Goal: Task Accomplishment & Management: Manage account settings

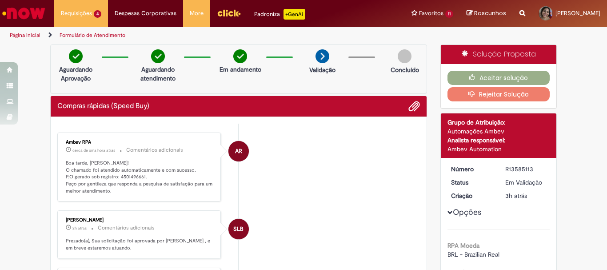
click at [135, 174] on p "Boa tarde, [PERSON_NAME]! O chamado foi atendido automaticamente e com sucesso.…" at bounding box center [140, 177] width 148 height 35
copy p "4501496661"
click at [511, 79] on button "Aceitar solução" at bounding box center [498, 78] width 103 height 14
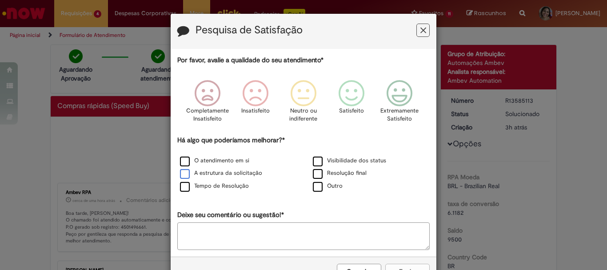
click at [232, 173] on label "A estrutura da solicitação" at bounding box center [221, 173] width 82 height 8
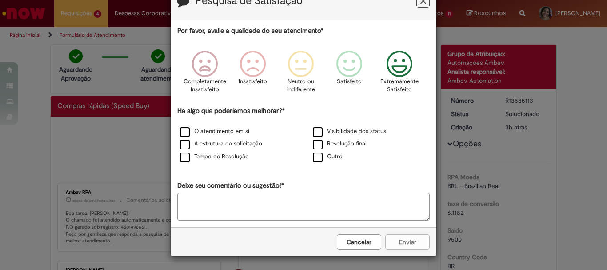
click at [399, 72] on icon "Feedback" at bounding box center [399, 64] width 33 height 27
click at [412, 240] on button "Enviar" at bounding box center [407, 241] width 44 height 15
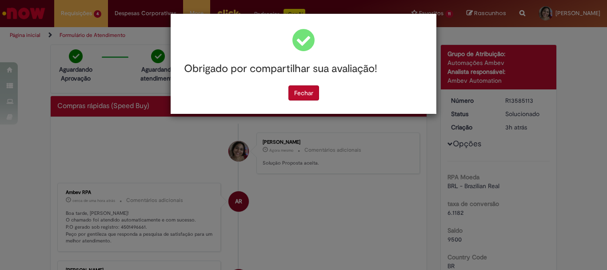
scroll to position [0, 0]
click at [306, 94] on button "Fechar" at bounding box center [303, 92] width 31 height 15
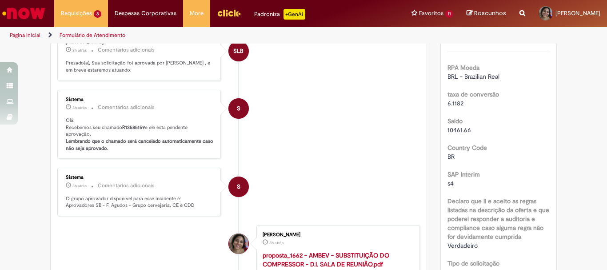
scroll to position [89, 0]
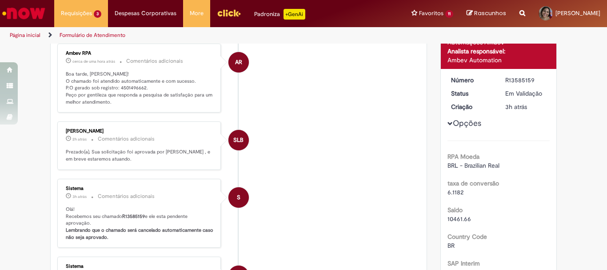
click at [133, 88] on p "Boa tarde, Leticia! O chamado foi atendido automaticamente e com sucesso. P.O g…" at bounding box center [140, 88] width 148 height 35
click at [133, 87] on p "Boa tarde, Leticia! O chamado foi atendido automaticamente e com sucesso. P.O g…" at bounding box center [140, 88] width 148 height 35
copy p "4501496662"
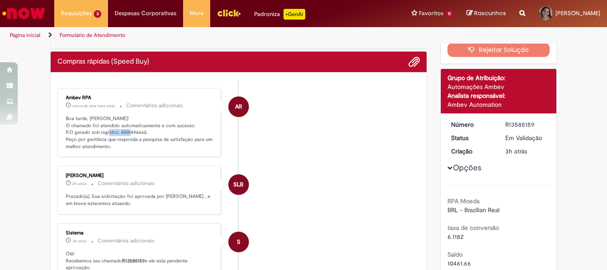
scroll to position [0, 0]
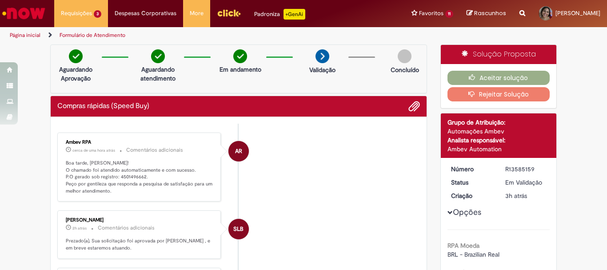
click at [514, 169] on div "R13585159" at bounding box center [525, 168] width 41 height 9
copy div "R13585159"
click at [132, 178] on p "Boa tarde, Leticia! O chamado foi atendido automaticamente e com sucesso. P.O g…" at bounding box center [140, 177] width 148 height 35
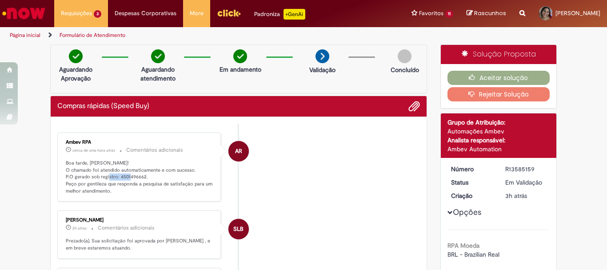
copy p "4501496662"
click at [493, 77] on button "Aceitar solução" at bounding box center [498, 78] width 103 height 14
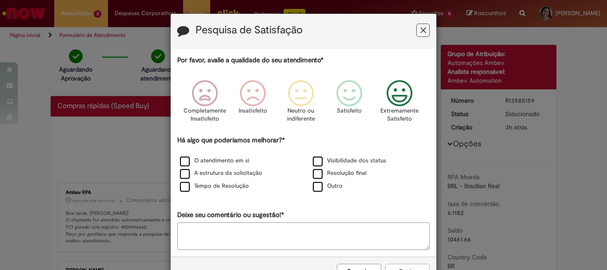
click at [383, 93] on icon "Feedback" at bounding box center [399, 93] width 33 height 27
click at [220, 171] on label "A estrutura da solicitação" at bounding box center [221, 173] width 82 height 8
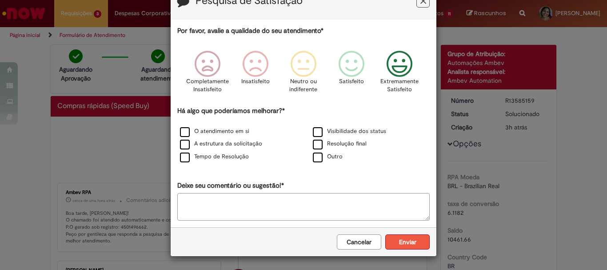
click at [407, 242] on button "Enviar" at bounding box center [407, 241] width 44 height 15
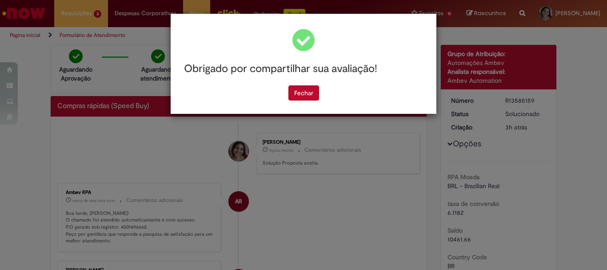
scroll to position [0, 0]
click at [303, 90] on button "Fechar" at bounding box center [303, 92] width 31 height 15
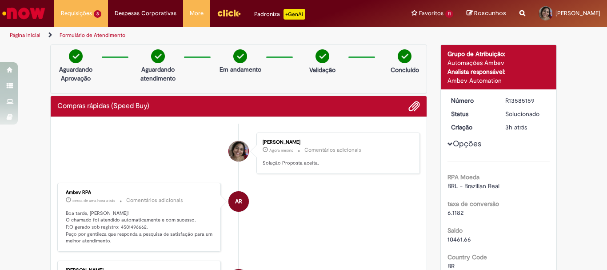
click at [38, 18] on img "Ir para a Homepage" at bounding box center [24, 13] width 46 height 18
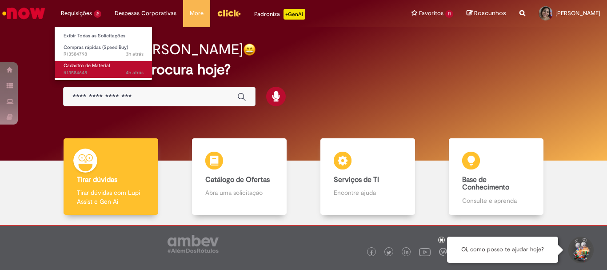
click at [95, 75] on span "4h atrás 4 horas atrás R13584648" at bounding box center [104, 72] width 80 height 7
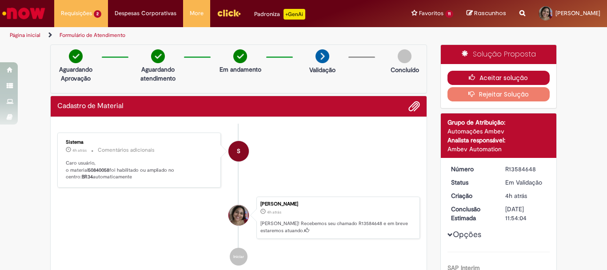
click at [503, 73] on button "Aceitar solução" at bounding box center [498, 78] width 103 height 14
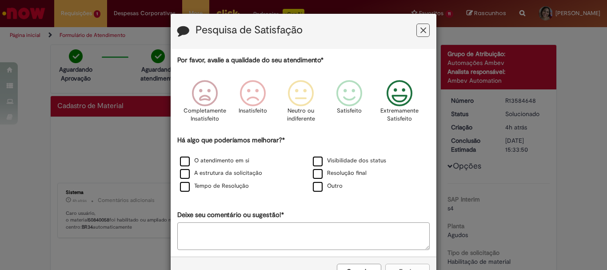
drag, startPoint x: 408, startPoint y: 88, endPoint x: 341, endPoint y: 132, distance: 79.9
click at [407, 88] on icon "Feedback" at bounding box center [399, 93] width 33 height 27
click at [184, 171] on label "A estrutura da solicitação" at bounding box center [221, 173] width 82 height 8
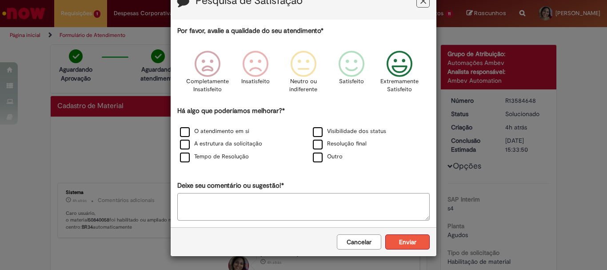
click at [400, 244] on button "Enviar" at bounding box center [407, 241] width 44 height 15
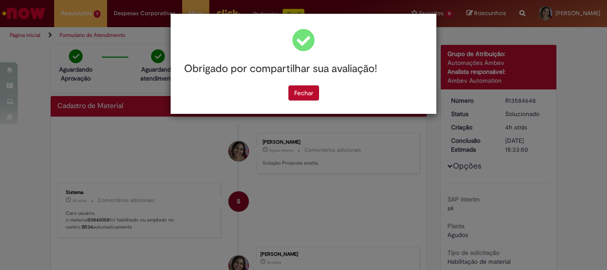
scroll to position [0, 0]
click at [306, 99] on button "Fechar" at bounding box center [303, 92] width 31 height 15
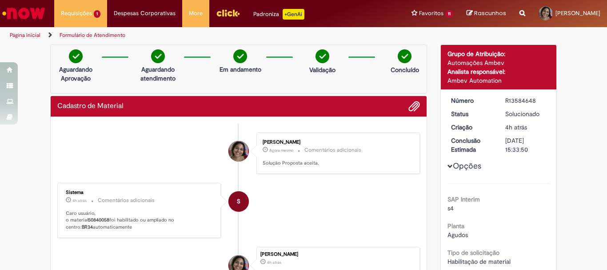
click at [30, 16] on img "Ir para a Homepage" at bounding box center [24, 13] width 46 height 18
